Goal: Find contact information: Find contact information

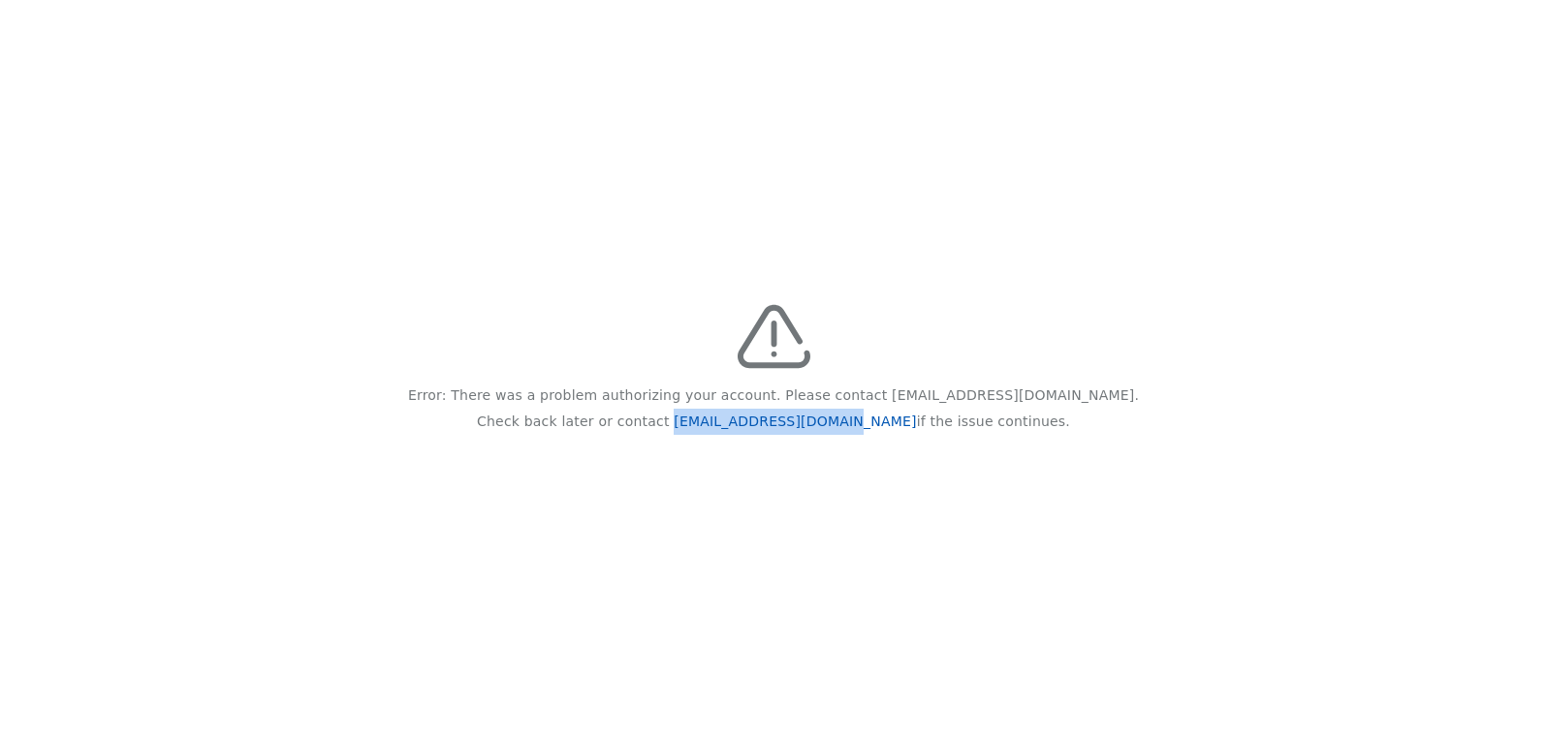
drag, startPoint x: 863, startPoint y: 425, endPoint x: 719, endPoint y: 423, distance: 144.4
click at [719, 423] on p "Check back later or contact feedback@recidiviz.org if the issue continues." at bounding box center [773, 422] width 593 height 26
copy link "[EMAIL_ADDRESS][DOMAIN_NAME]"
click at [56, 438] on div "Error: There was a problem authorizing your account. Please contact feedback@re…" at bounding box center [773, 367] width 1547 height 735
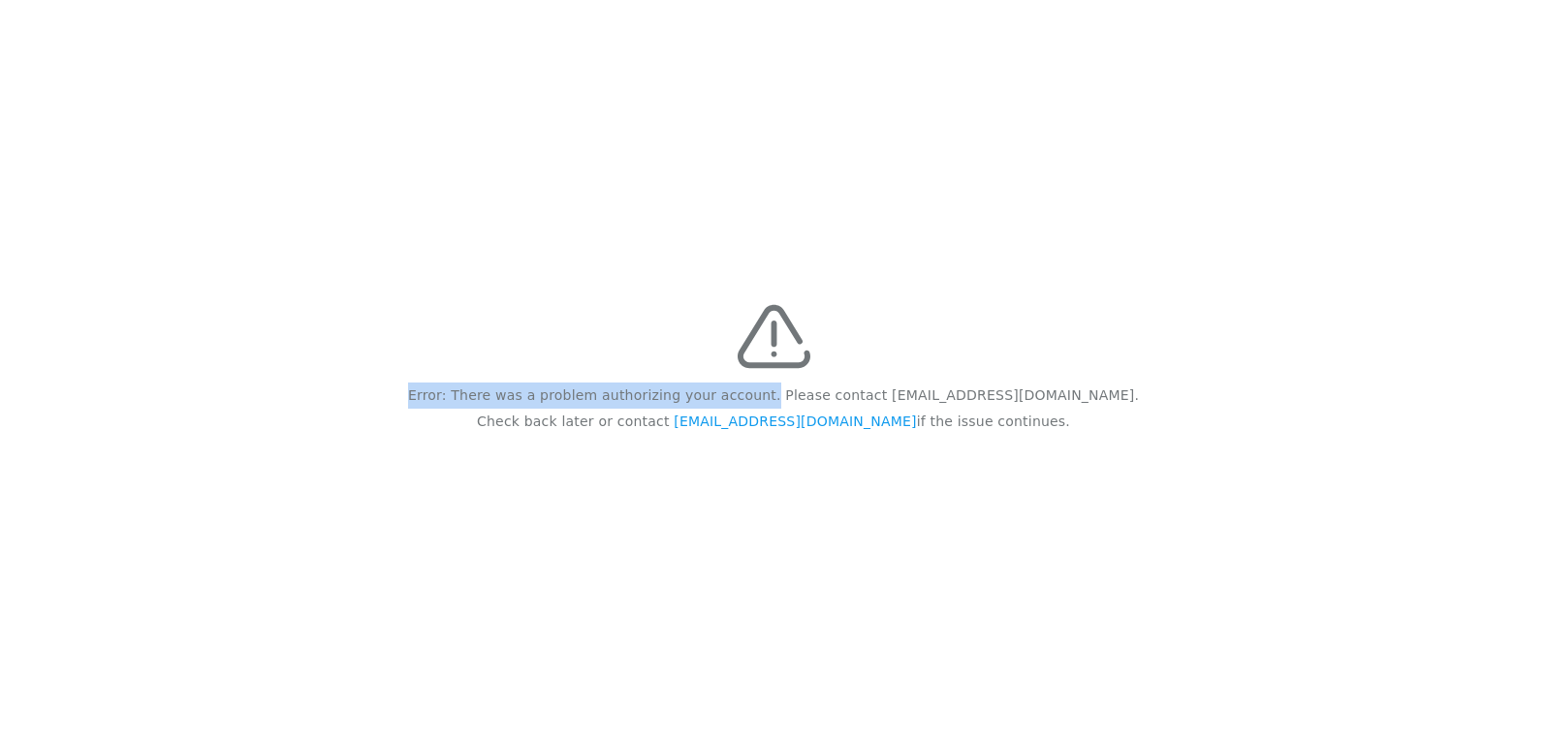
drag, startPoint x: 813, startPoint y: 394, endPoint x: 482, endPoint y: 384, distance: 331.6
click at [482, 384] on div "Error: There was a problem authorizing your account. Please contact feedback@re…" at bounding box center [773, 367] width 1547 height 735
copy p "Error: There was a problem authorizing your account."
